Goal: Transaction & Acquisition: Obtain resource

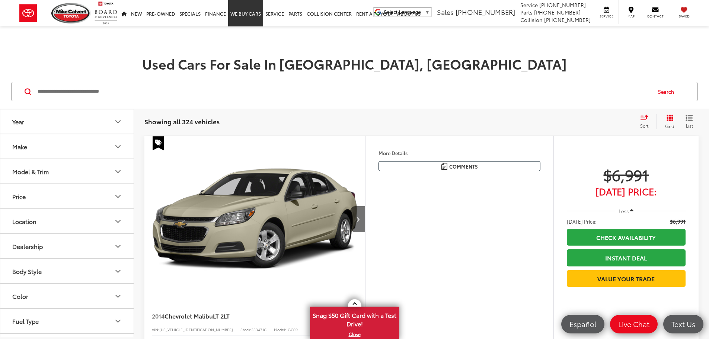
click at [247, 15] on link "WE BUY CARS" at bounding box center [245, 13] width 35 height 26
